Goal: Task Accomplishment & Management: Manage account settings

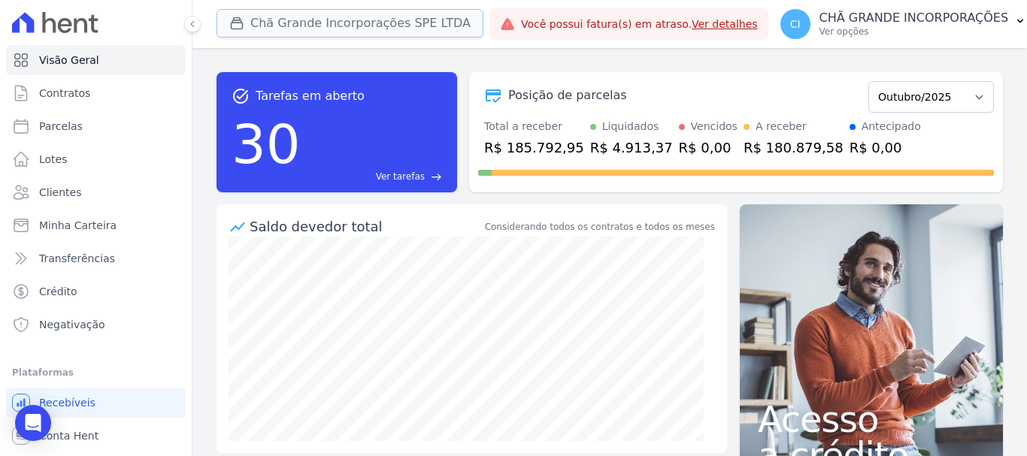
click at [263, 21] on button "Chã Grande Incorporações SPE LTDA" at bounding box center [349, 23] width 267 height 29
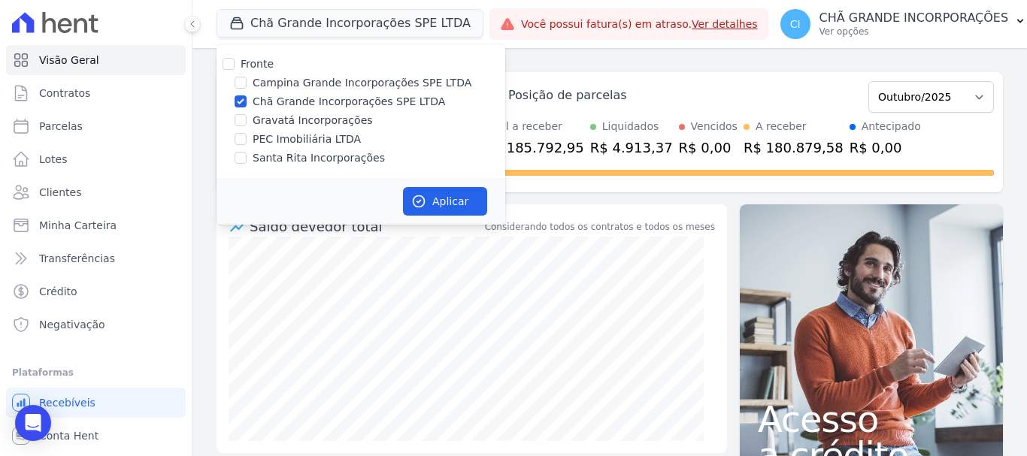
click at [269, 157] on label "Santa Rita Incorporações" at bounding box center [319, 158] width 132 height 16
click at [246, 157] on input "Santa Rita Incorporações" at bounding box center [240, 158] width 12 height 12
checkbox input "true"
click at [240, 100] on input "Chã Grande Incorporações SPE LTDA" at bounding box center [240, 101] width 12 height 12
checkbox input "false"
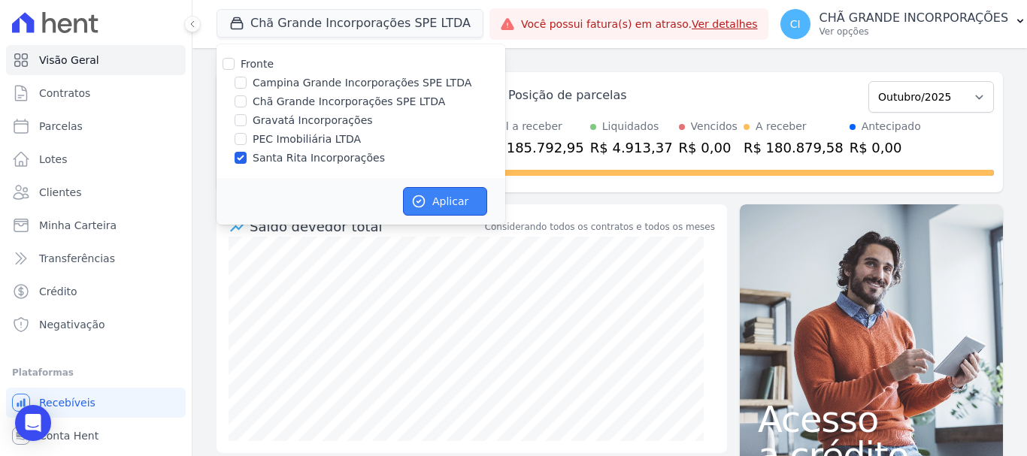
click at [461, 199] on button "Aplicar" at bounding box center [445, 201] width 84 height 29
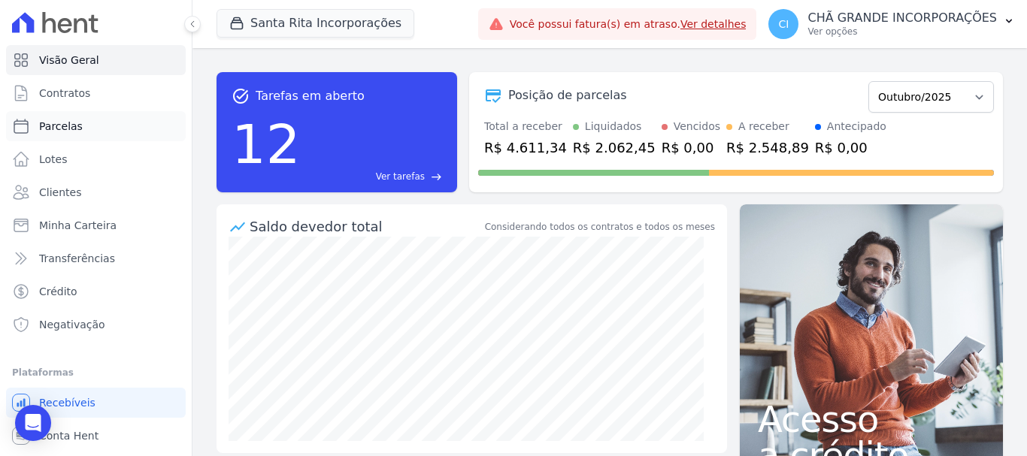
click at [65, 125] on span "Parcelas" at bounding box center [61, 126] width 44 height 15
select select
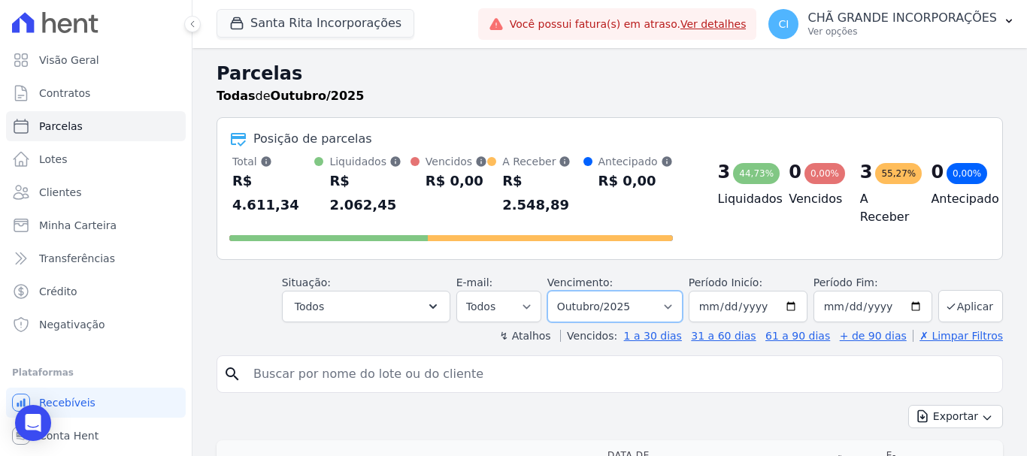
click at [611, 292] on select "Filtrar por período ──────── Todos os meses Novembro/2020 Dezembro/2020 Janeiro…" at bounding box center [614, 307] width 135 height 32
select select "08/2025"
click at [557, 291] on select "Filtrar por período ──────── Todos os meses Novembro/2020 Dezembro/2020 Janeiro…" at bounding box center [614, 307] width 135 height 32
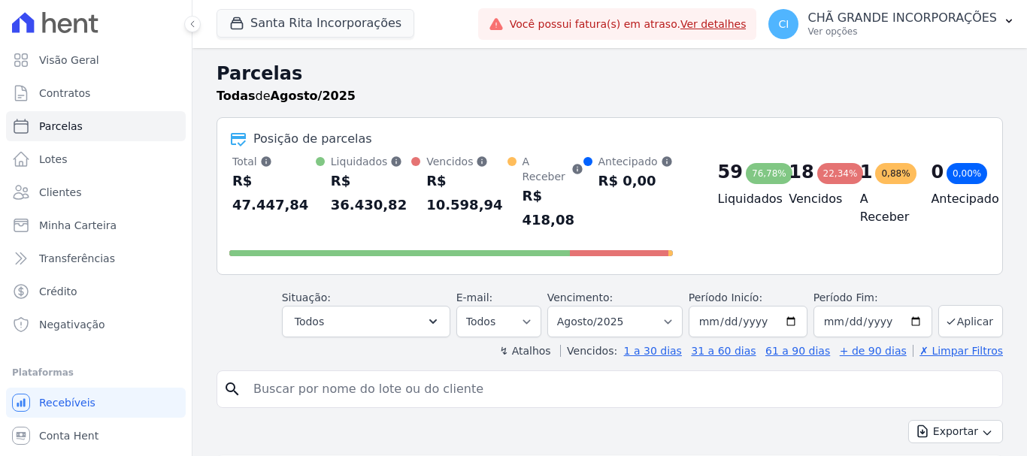
select select
click at [286, 374] on input "search" at bounding box center [619, 389] width 751 height 30
type input "FABIOLA DA SILVA GADELHA"
select select
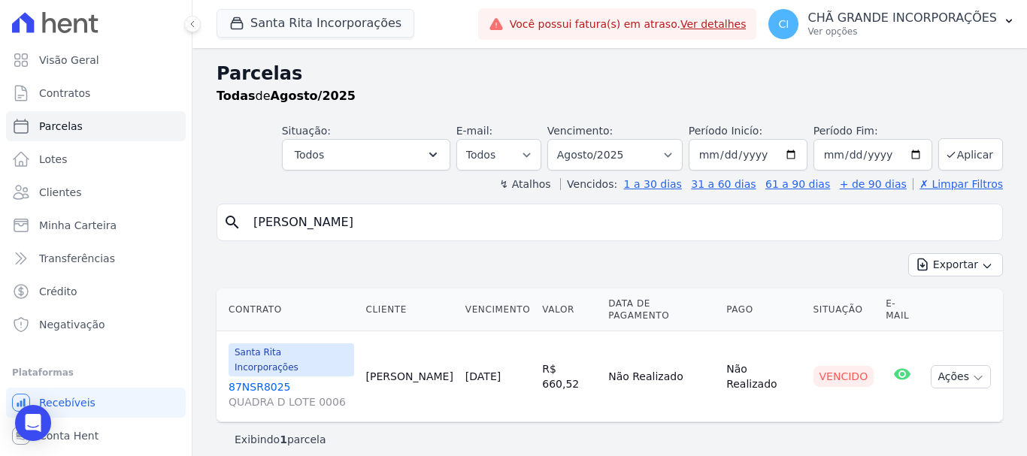
click at [265, 380] on link "87NSR8025 QUADRA D LOTE 0006" at bounding box center [290, 395] width 125 height 30
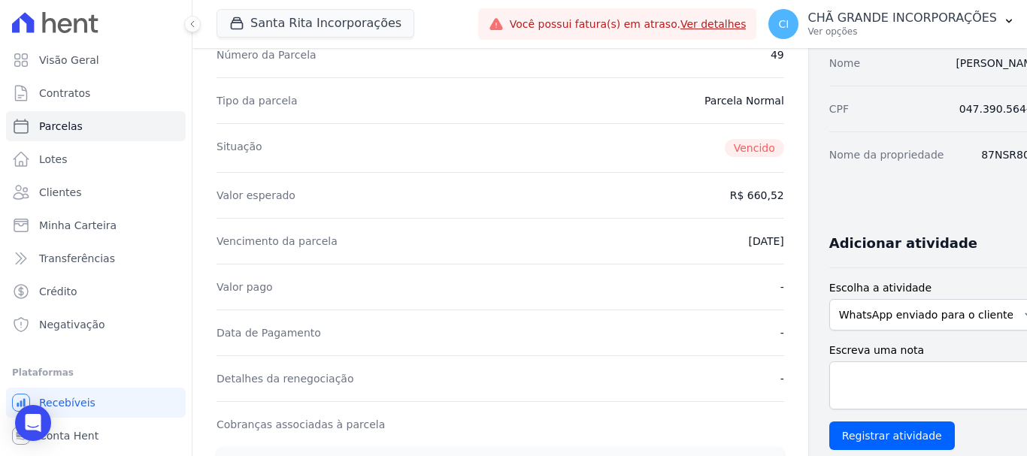
scroll to position [225, 0]
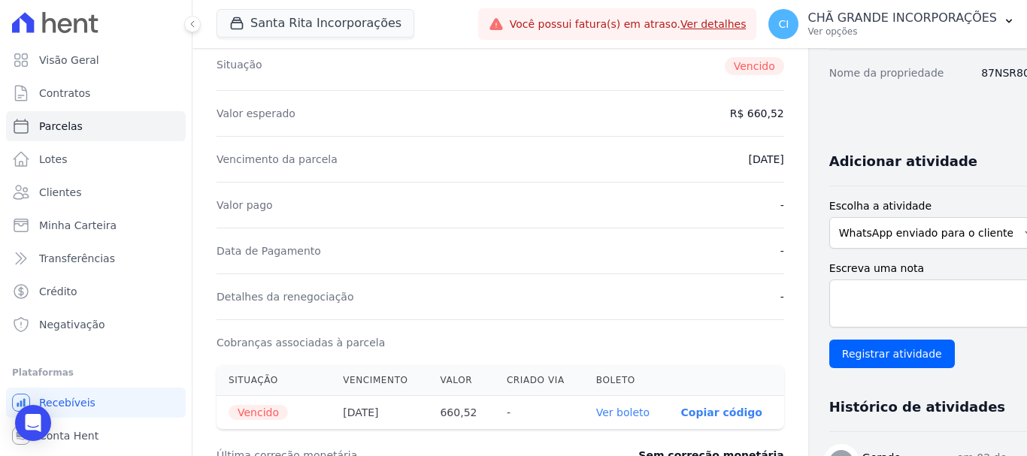
click at [596, 413] on link "Ver boleto" at bounding box center [622, 413] width 53 height 12
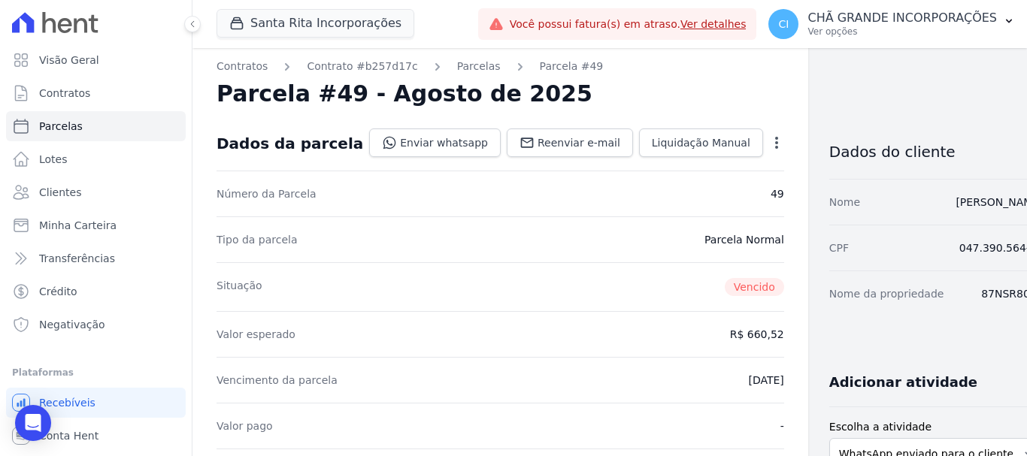
scroll to position [0, 0]
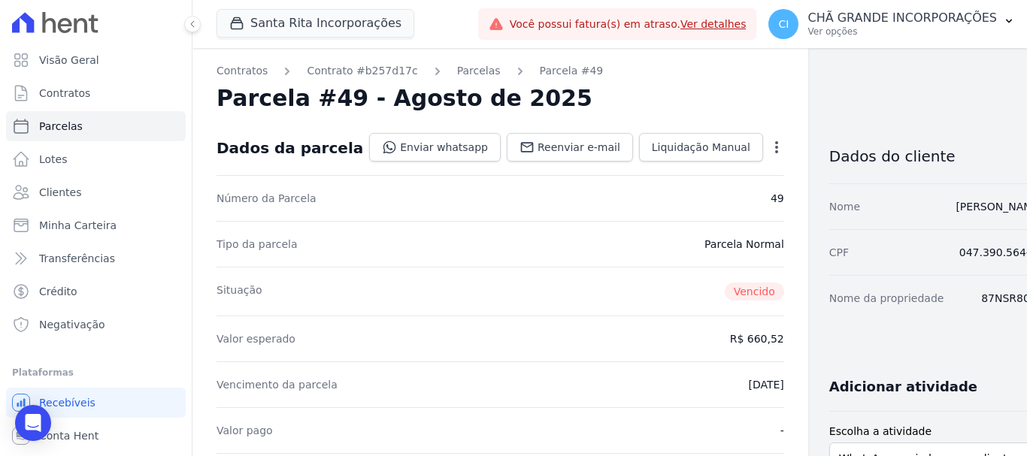
select select
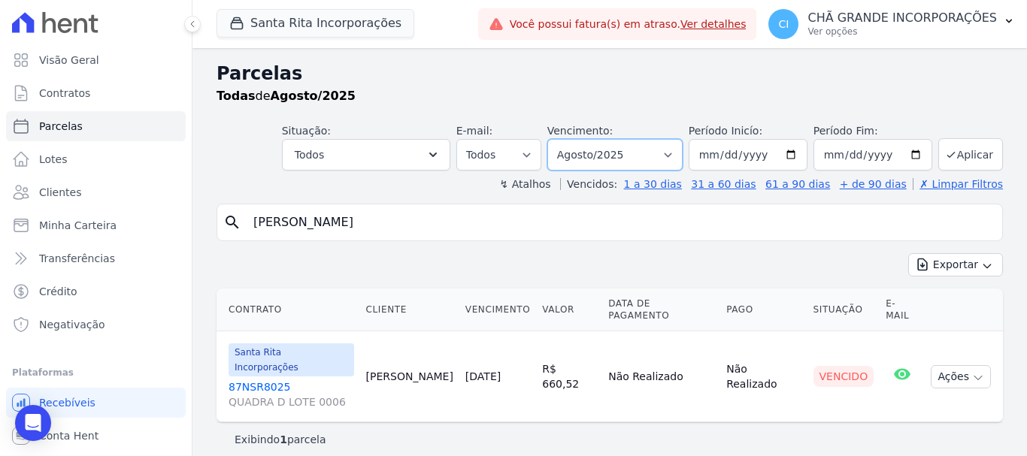
click at [627, 152] on select "Filtrar por período ──────── Todos os meses Novembro/2020 Dezembro/2020 Janeiro…" at bounding box center [614, 155] width 135 height 32
select select "09/2025"
click at [568, 139] on select "Filtrar por período ──────── Todos os meses Novembro/2020 Dezembro/2020 Janeiro…" at bounding box center [614, 155] width 135 height 32
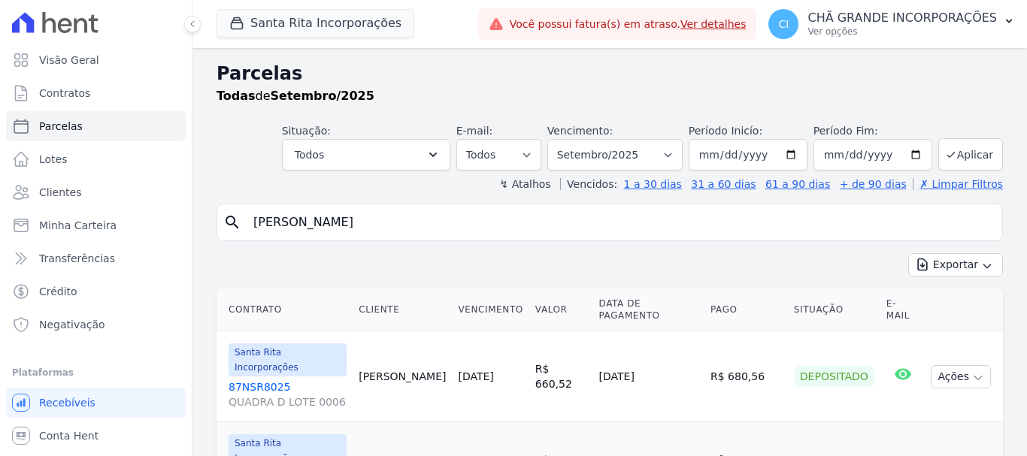
select select
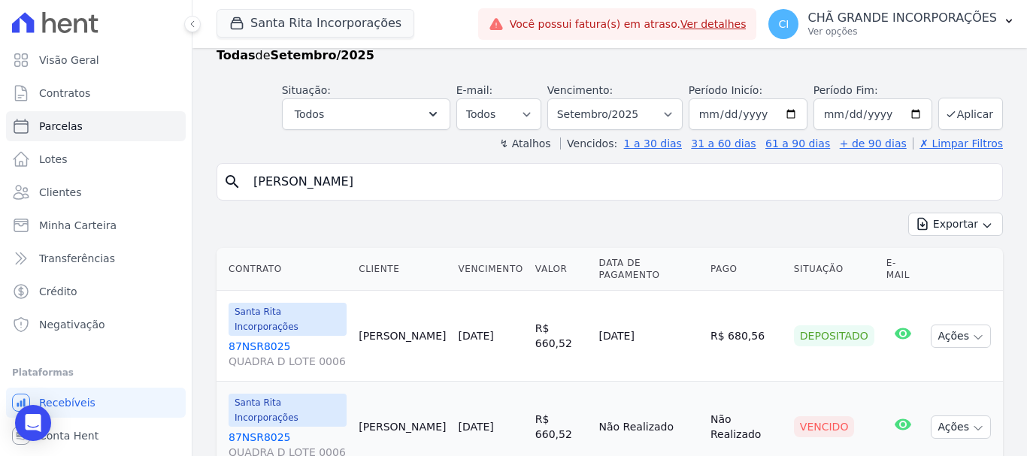
scroll to position [61, 0]
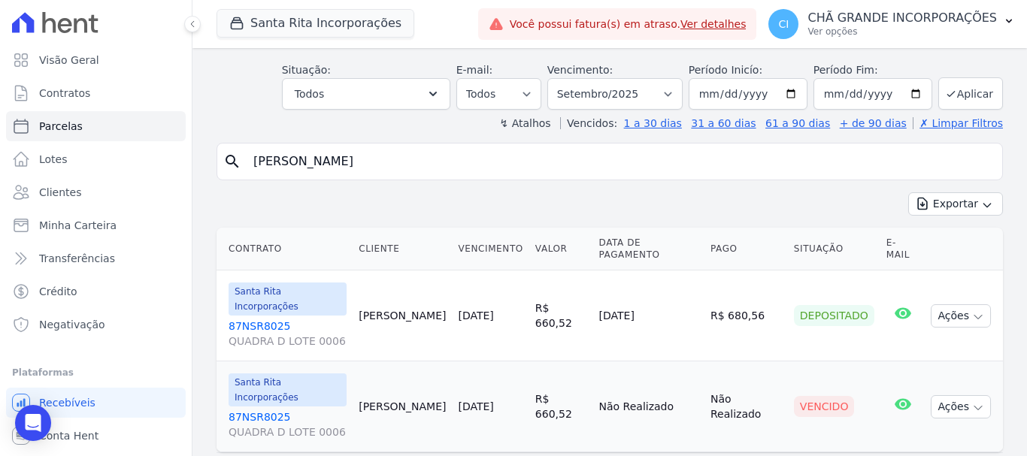
click at [240, 410] on link "87NSR8025 QUADRA D LOTE 0006" at bounding box center [287, 425] width 118 height 30
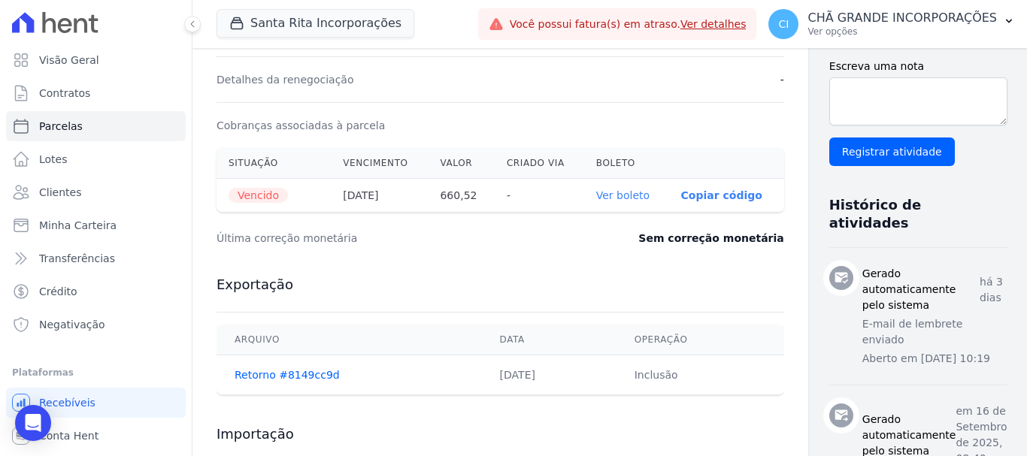
scroll to position [451, 0]
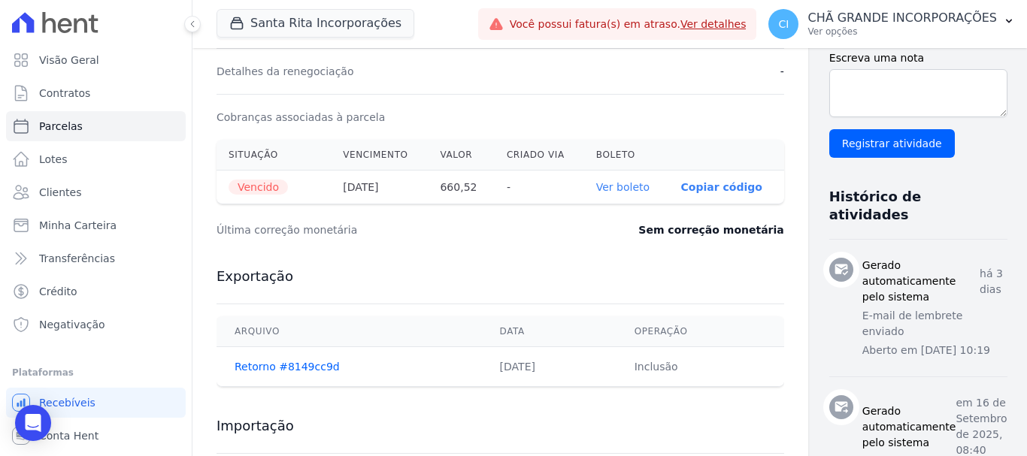
click at [596, 185] on link "Ver boleto" at bounding box center [622, 187] width 53 height 12
click at [62, 129] on span "Parcelas" at bounding box center [61, 126] width 44 height 15
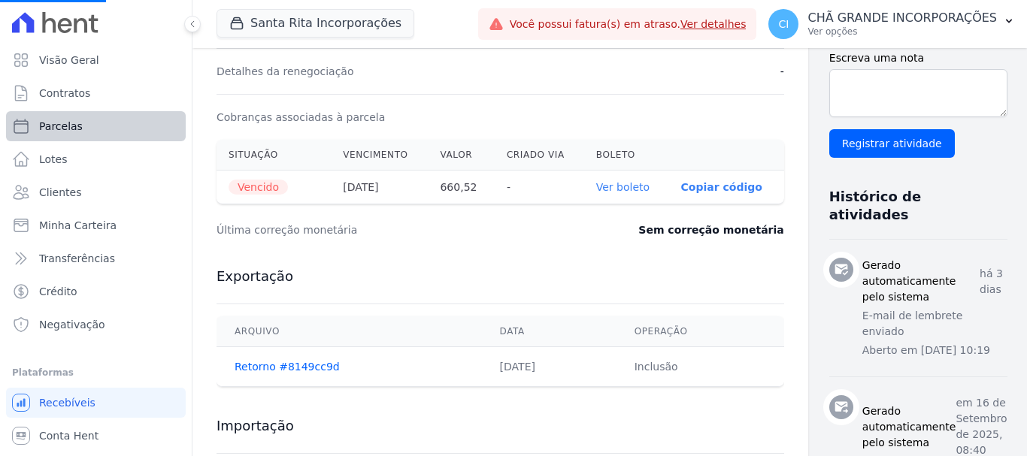
select select
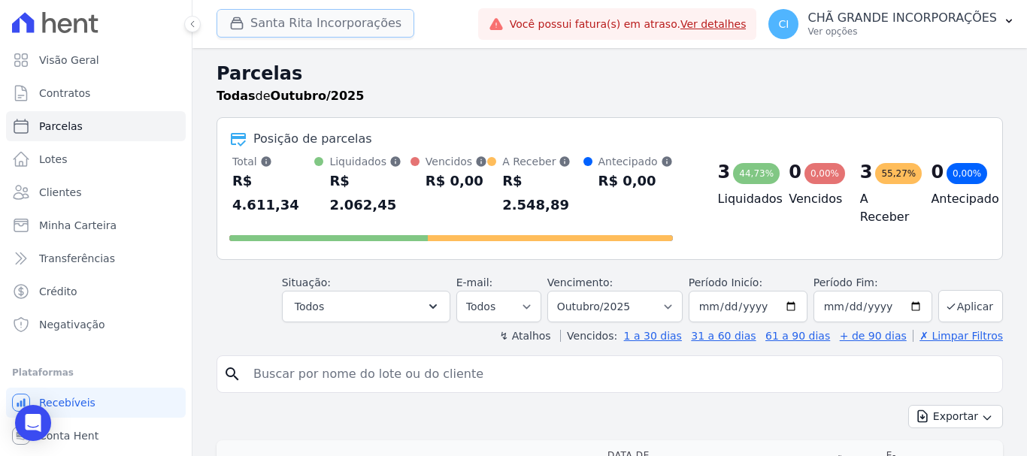
click at [252, 26] on button "Santa Rita Incorporações" at bounding box center [315, 23] width 198 height 29
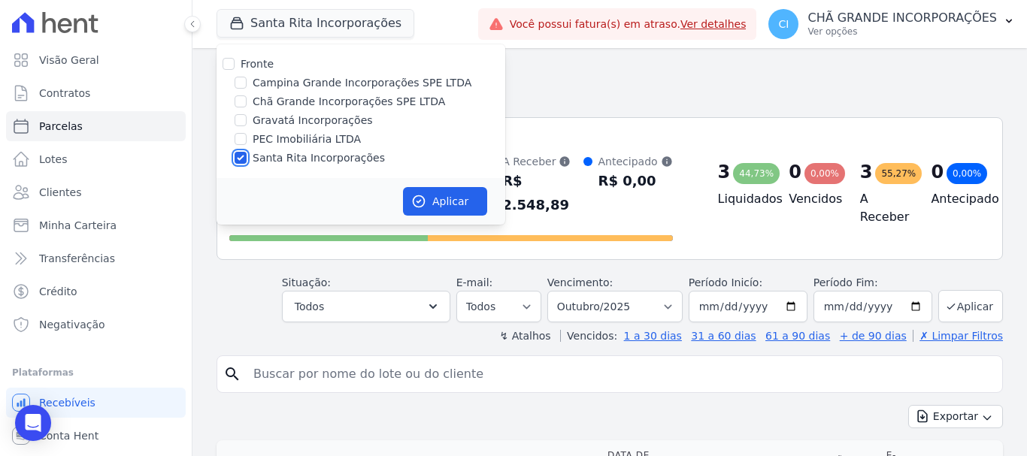
click at [243, 155] on input "Santa Rita Incorporações" at bounding box center [240, 158] width 12 height 12
checkbox input "false"
click at [246, 118] on div "Gravatá Incorporações" at bounding box center [360, 121] width 289 height 16
click at [243, 121] on div "Gravatá Incorporações" at bounding box center [360, 121] width 289 height 16
click at [243, 122] on input "Gravatá Incorporações" at bounding box center [240, 120] width 12 height 12
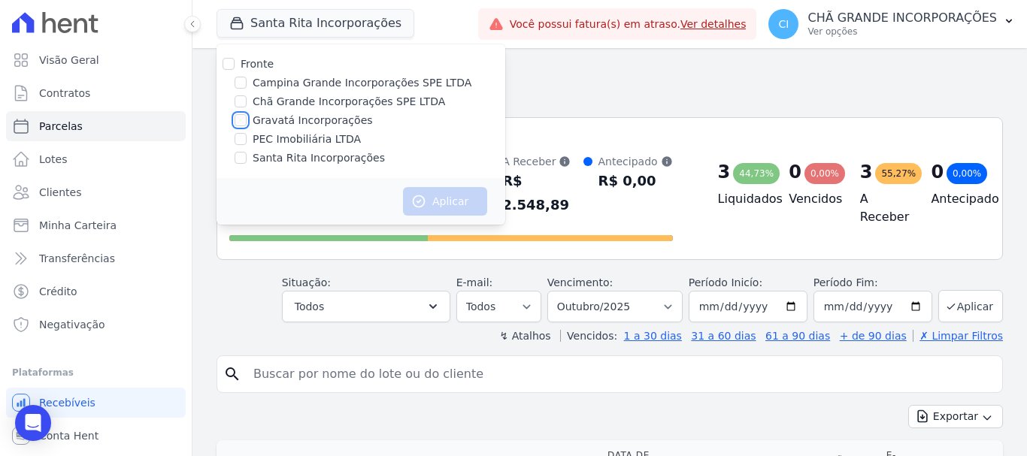
checkbox input "true"
drag, startPoint x: 446, startPoint y: 197, endPoint x: 467, endPoint y: 230, distance: 39.2
click at [447, 197] on button "Aplicar" at bounding box center [445, 201] width 84 height 29
select select
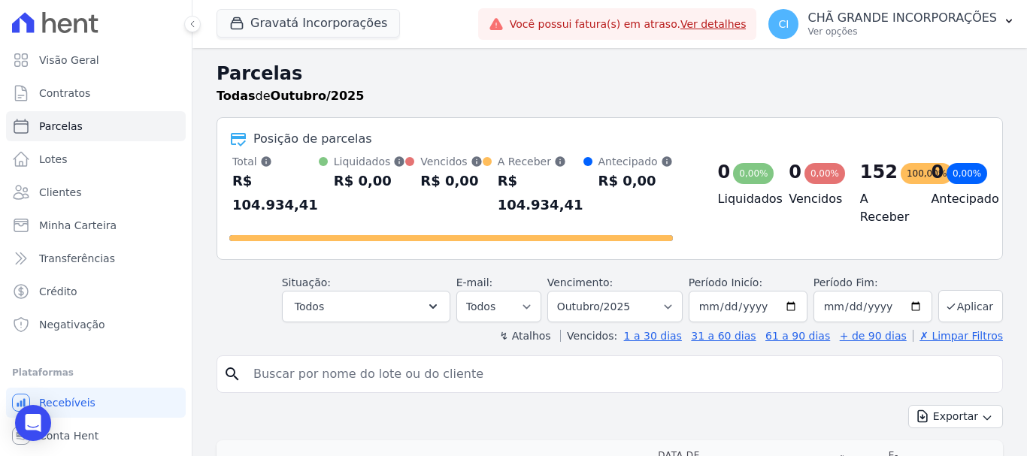
drag, startPoint x: 349, startPoint y: 353, endPoint x: 386, endPoint y: 349, distance: 37.8
click at [349, 359] on input "search" at bounding box center [619, 374] width 751 height 30
click at [610, 292] on select "Filtrar por período ──────── Todos os meses Julho/2021 Agosto/2021 Setembro/202…" at bounding box center [614, 307] width 135 height 32
select select "08/2025"
click at [557, 291] on select "Filtrar por período ──────── Todos os meses Julho/2021 Agosto/2021 Setembro/202…" at bounding box center [614, 307] width 135 height 32
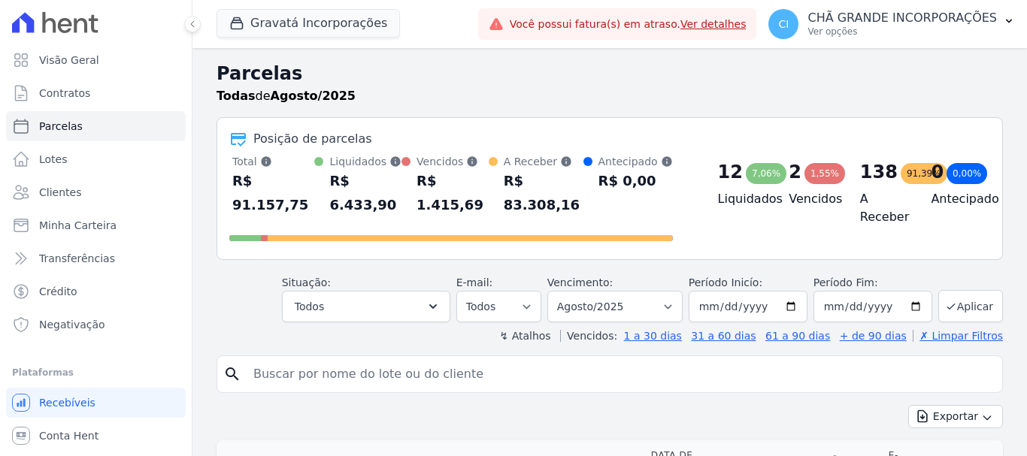
select select
click at [449, 363] on input "search" at bounding box center [619, 374] width 751 height 30
type input "alexsandra maria"
select select
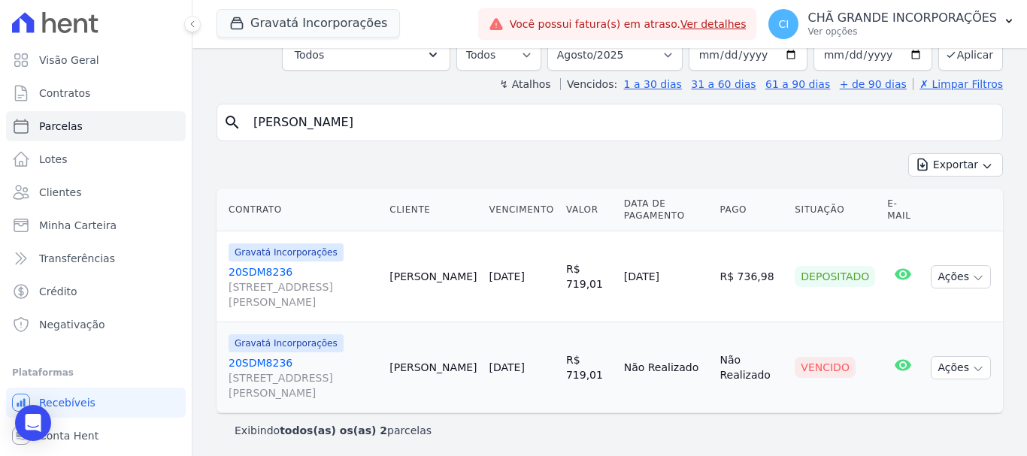
scroll to position [103, 0]
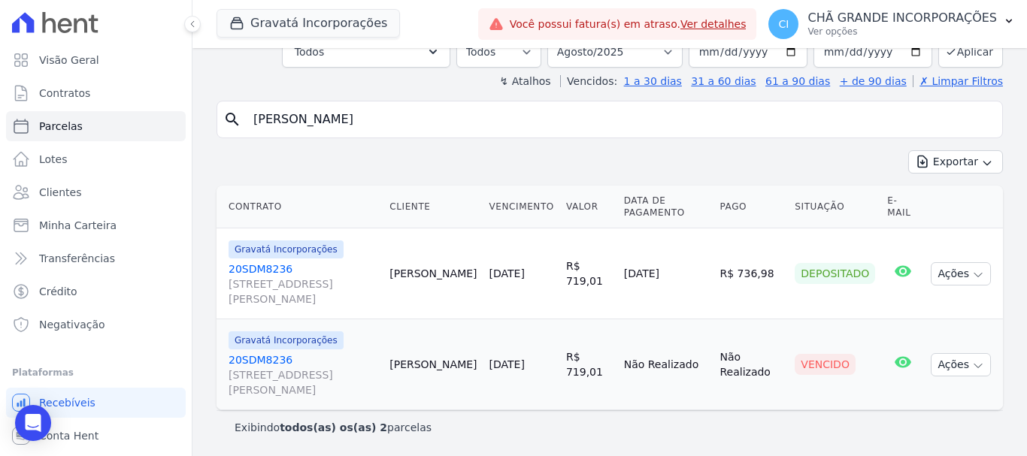
click at [260, 358] on link "20SDM8236 Rua Alaíde de Sá Leitão, 74, CASA, Ipsep" at bounding box center [302, 374] width 149 height 45
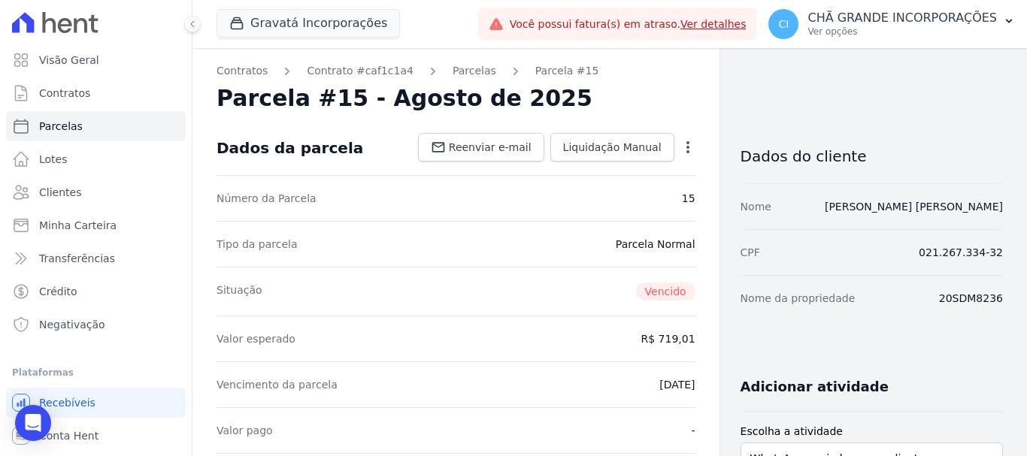
select select
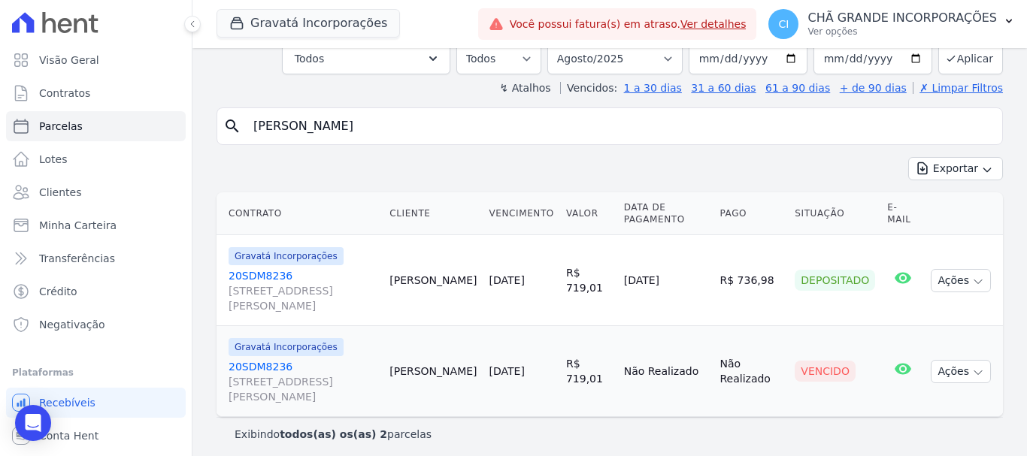
scroll to position [103, 0]
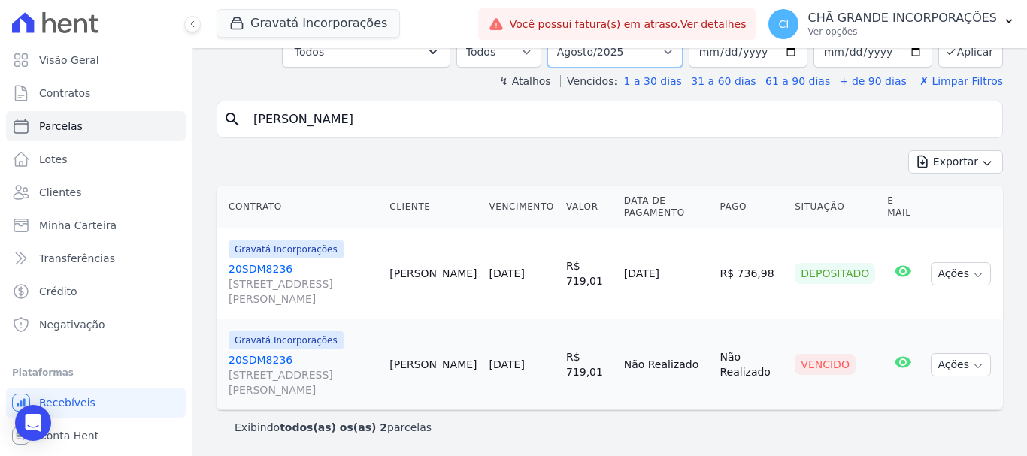
click at [607, 51] on select "Filtrar por período ──────── Todos os meses Julho/2021 Agosto/2021 Setembro/202…" at bounding box center [614, 52] width 135 height 32
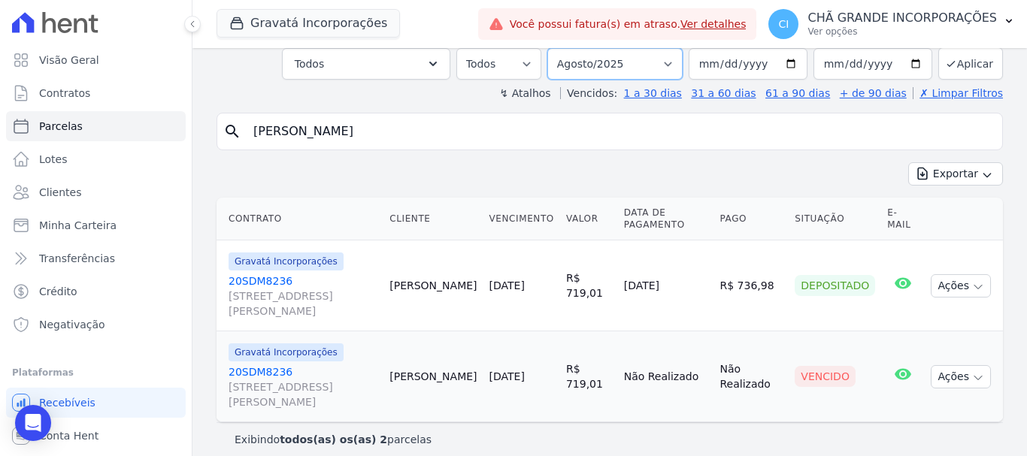
select select "07/2025"
click at [557, 48] on select "Filtrar por período ──────── Todos os meses Julho/2021 Agosto/2021 Setembro/202…" at bounding box center [614, 64] width 135 height 32
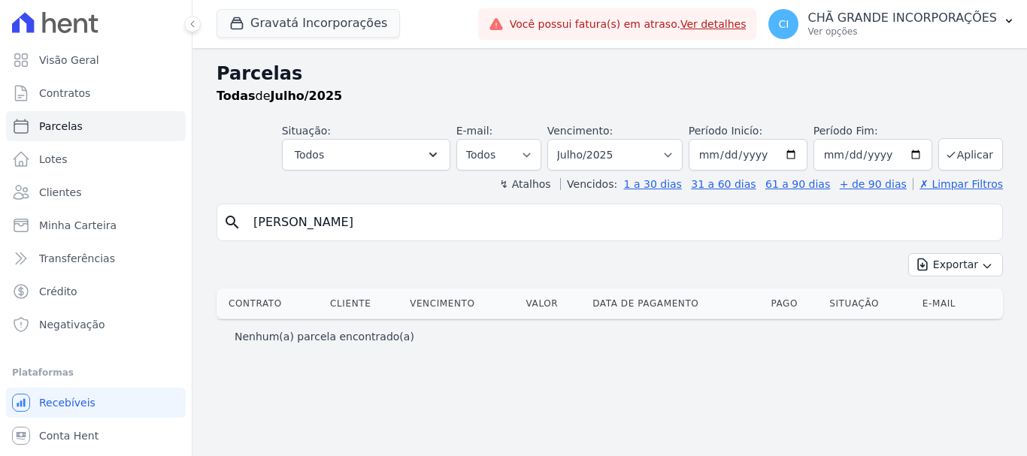
select select
click at [624, 151] on select "Filtrar por período ──────── Todos os meses Julho/2021 Agosto/2021 Setembro/202…" at bounding box center [614, 155] width 135 height 32
select select "08/2025"
click at [568, 139] on select "Filtrar por período ──────── Todos os meses Julho/2021 Agosto/2021 Setembro/202…" at bounding box center [614, 155] width 135 height 32
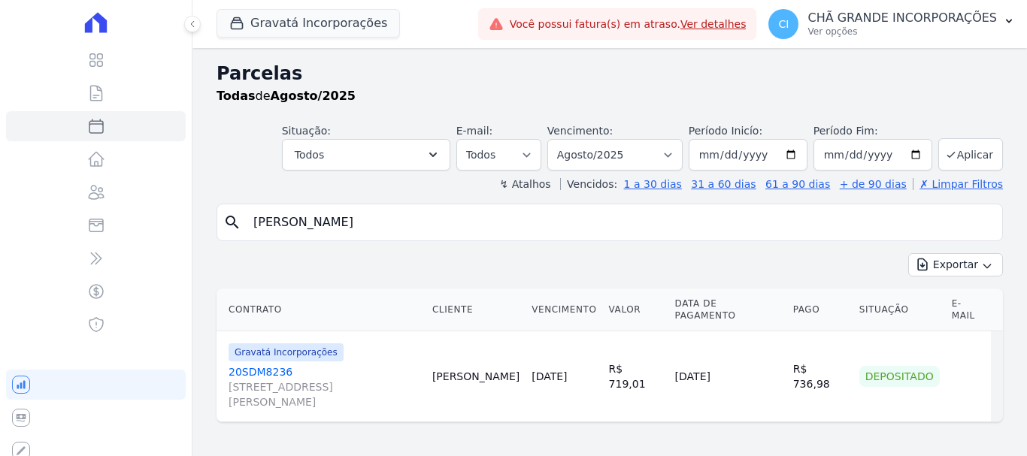
select select
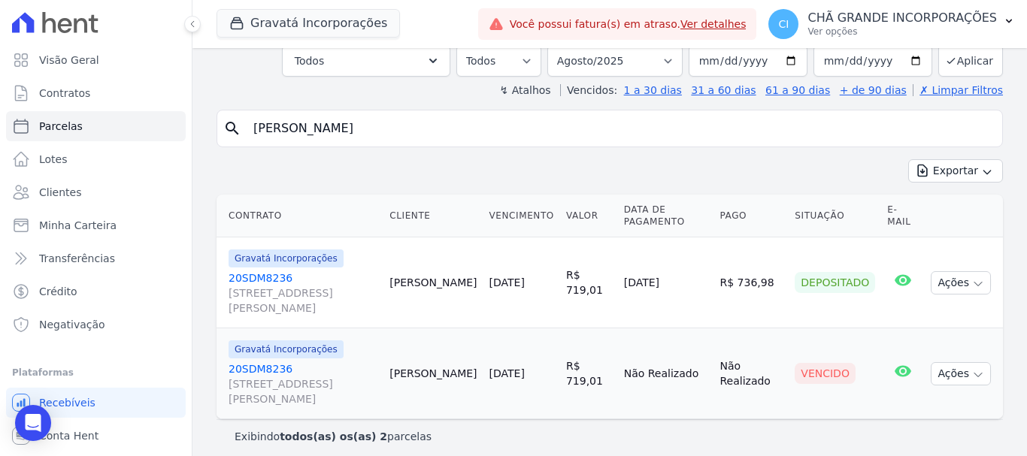
scroll to position [103, 0]
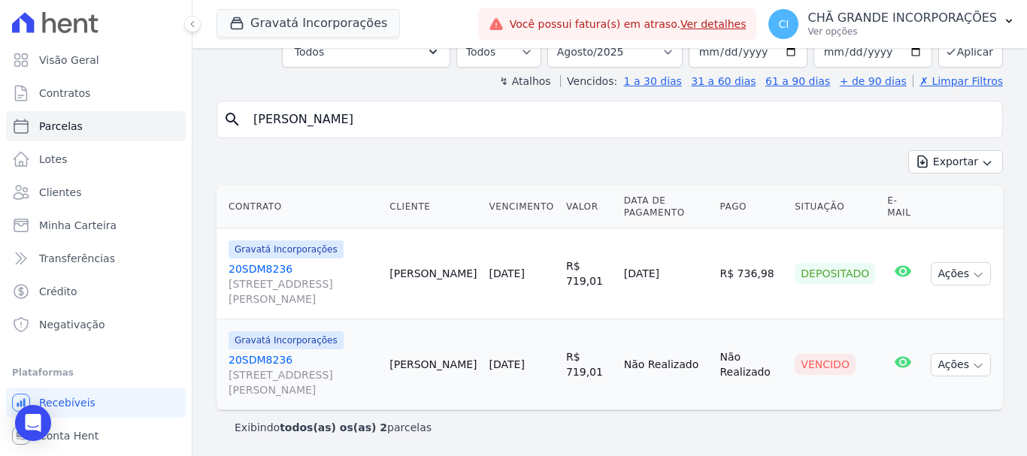
click at [273, 361] on link "20SDM8236 [STREET_ADDRESS][PERSON_NAME]" at bounding box center [302, 374] width 149 height 45
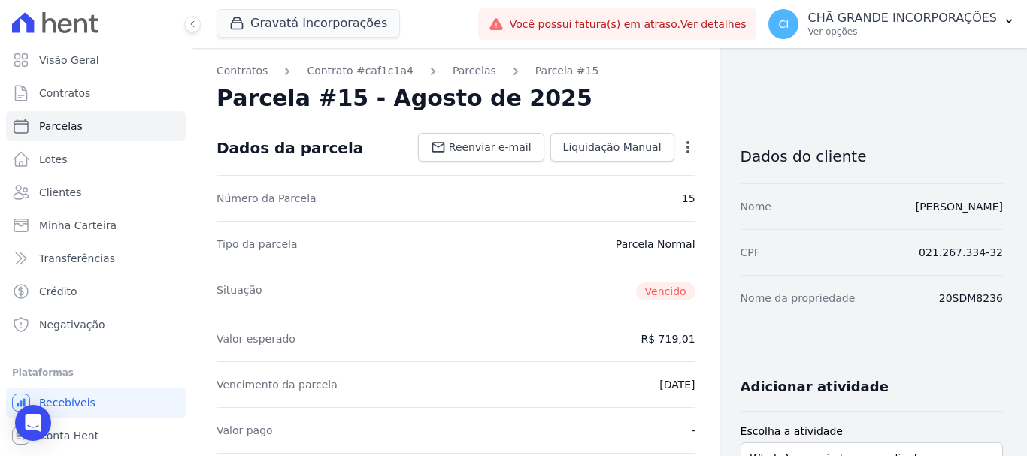
click at [685, 153] on icon "button" at bounding box center [687, 147] width 15 height 15
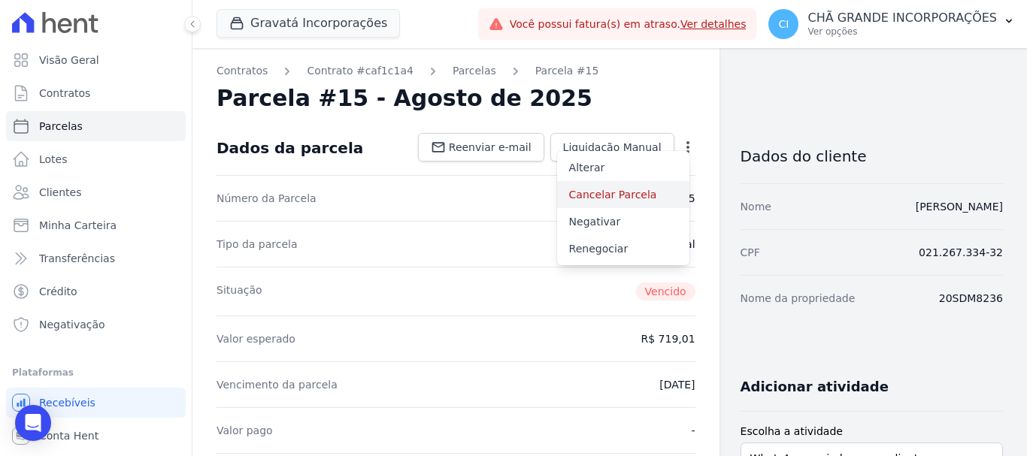
click at [598, 186] on link "Cancelar Parcela" at bounding box center [623, 194] width 132 height 27
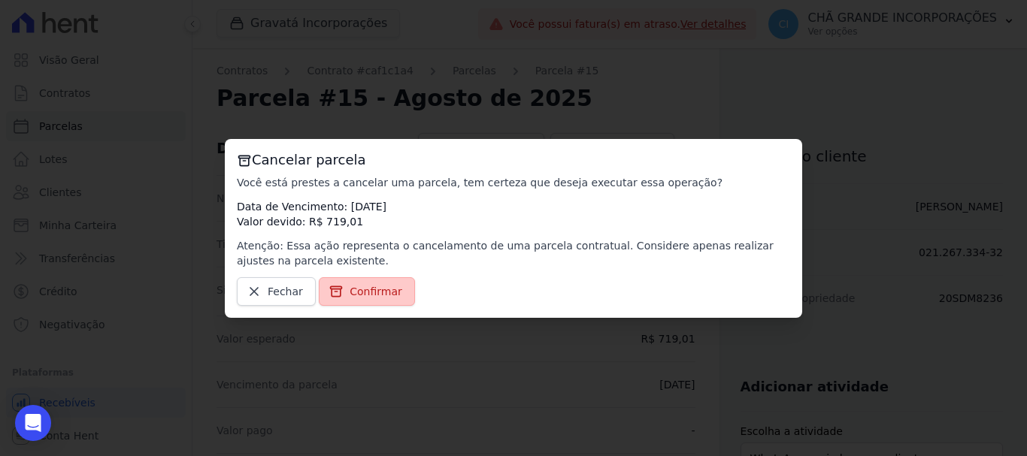
click at [375, 294] on span "Confirmar" at bounding box center [375, 291] width 53 height 15
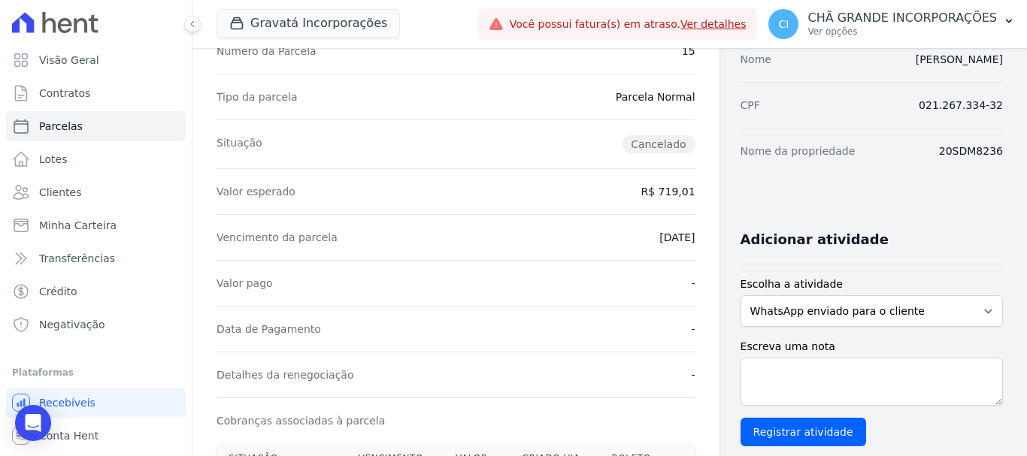
scroll to position [150, 0]
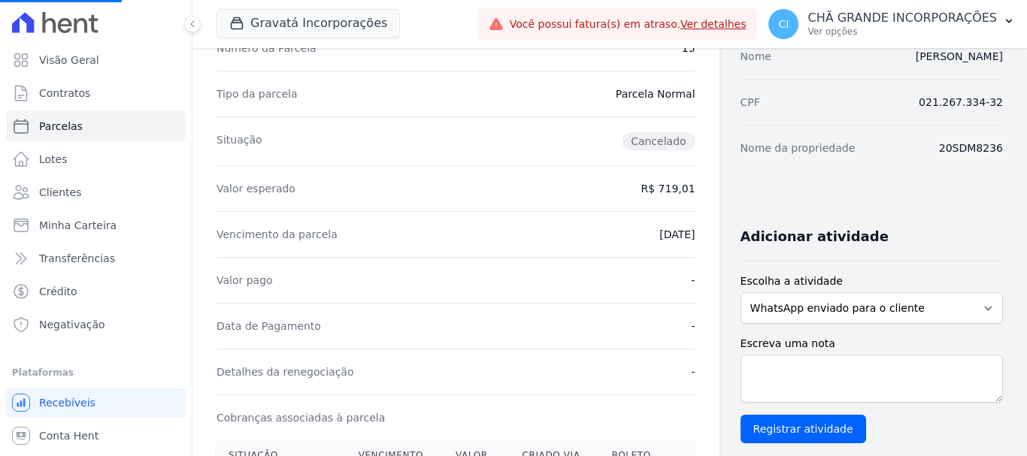
select select
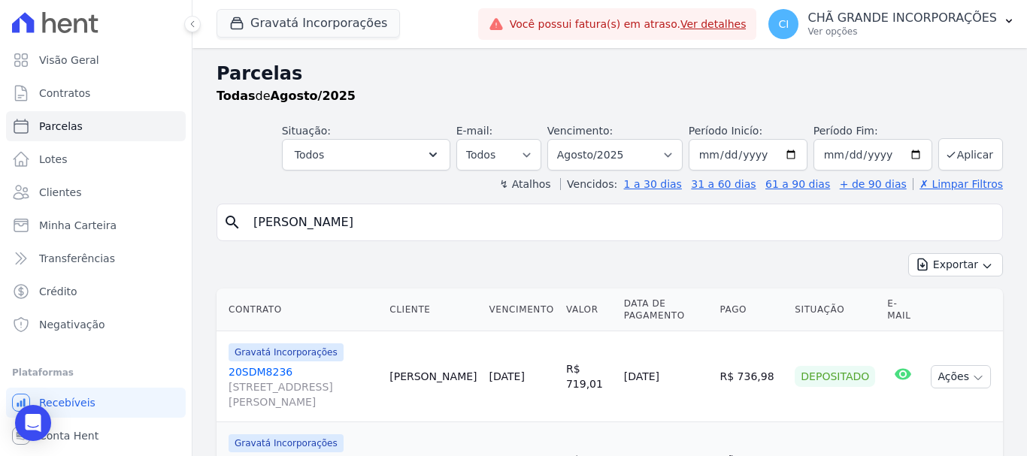
click at [627, 136] on div "Vencimento: Filtrar por período ──────── Todos os meses Julho/2021 Agosto/2021 …" at bounding box center [614, 146] width 135 height 47
click at [628, 162] on select "Filtrar por período ──────── Todos os meses Julho/2021 Agosto/2021 Setembro/202…" at bounding box center [614, 155] width 135 height 32
select select "09/2025"
click at [557, 139] on select "Filtrar por período ──────── Todos os meses Julho/2021 Agosto/2021 Setembro/202…" at bounding box center [614, 155] width 135 height 32
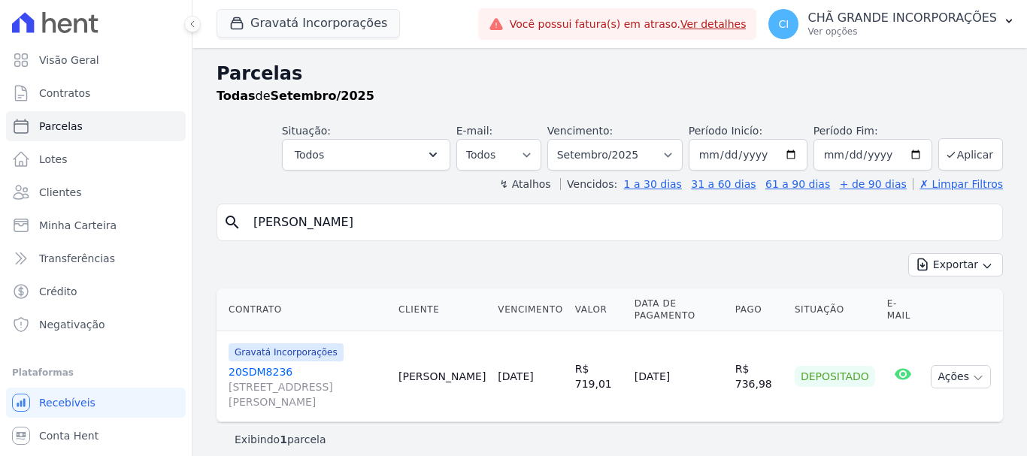
select select
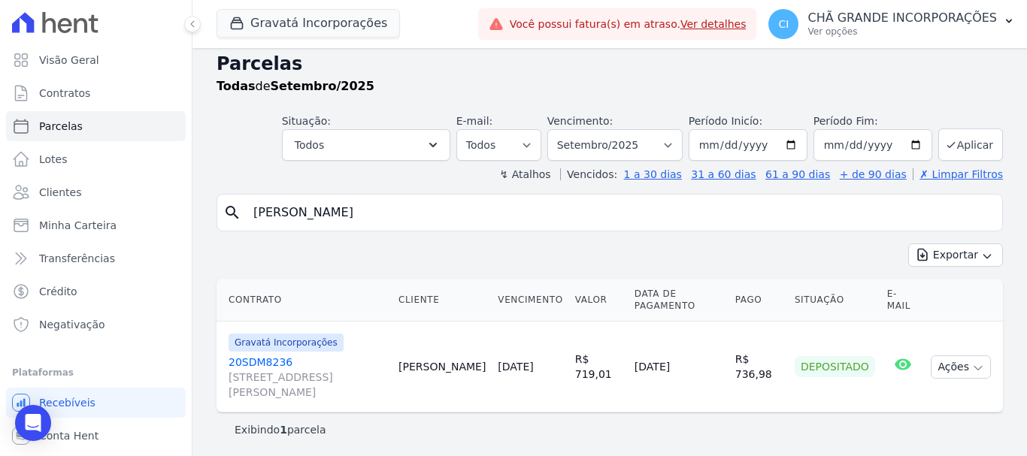
scroll to position [12, 0]
